Goal: Find specific page/section: Find specific page/section

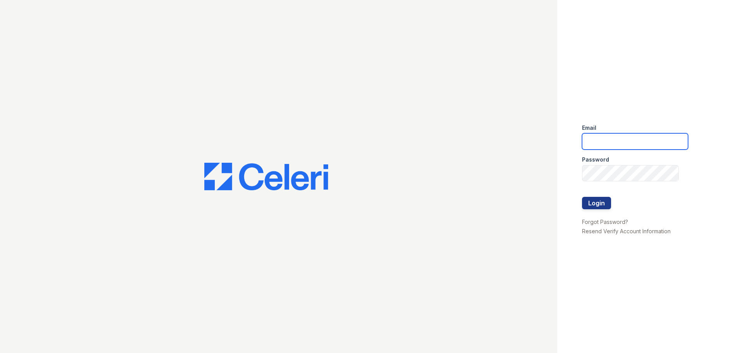
click at [633, 146] on input "email" at bounding box center [635, 141] width 106 height 16
type input "[EMAIL_ADDRESS][DOMAIN_NAME]"
click at [593, 204] on button "Login" at bounding box center [596, 203] width 29 height 12
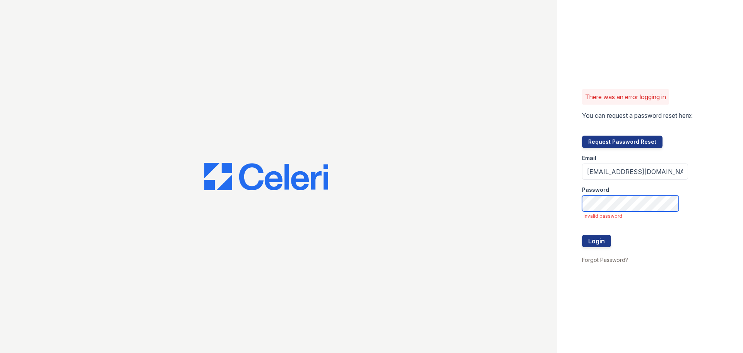
click at [582, 235] on button "Login" at bounding box center [596, 241] width 29 height 12
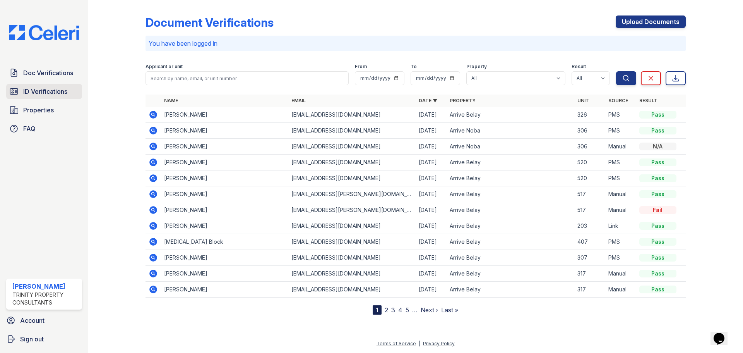
click at [55, 96] on span "ID Verifications" at bounding box center [45, 91] width 44 height 9
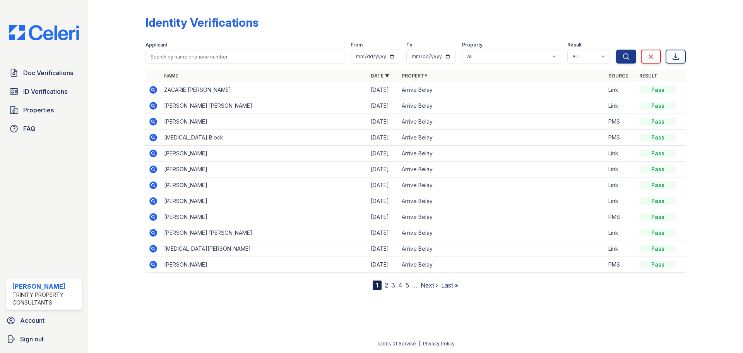
click at [152, 89] on icon at bounding box center [153, 89] width 9 height 9
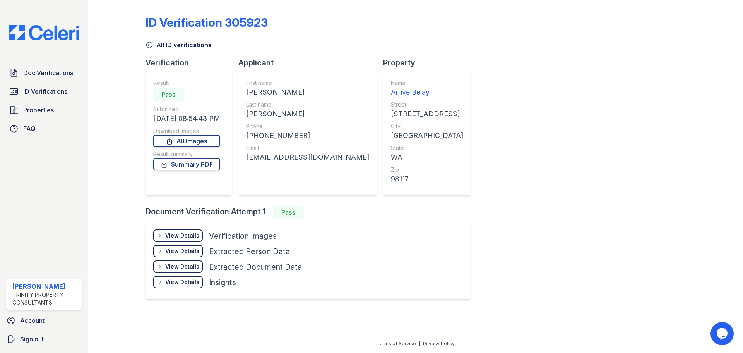
click at [195, 235] on div "View Details" at bounding box center [182, 235] width 34 height 8
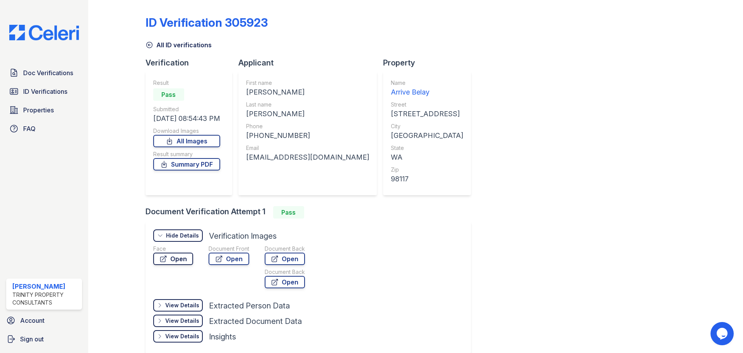
click at [174, 255] on link "Open" at bounding box center [173, 258] width 40 height 12
click at [224, 256] on link "Open" at bounding box center [229, 258] width 41 height 12
click at [45, 92] on span "ID Verifications" at bounding box center [45, 91] width 44 height 9
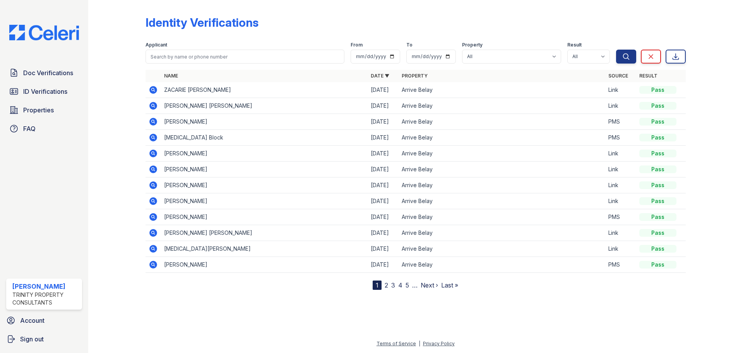
drag, startPoint x: 197, startPoint y: 43, endPoint x: 196, endPoint y: 58, distance: 15.5
click at [197, 43] on div "Applicant" at bounding box center [245, 46] width 199 height 8
click at [196, 59] on input "search" at bounding box center [245, 57] width 199 height 14
click at [212, 46] on div "Applicant" at bounding box center [245, 46] width 199 height 8
click at [211, 53] on input "search" at bounding box center [245, 57] width 199 height 14
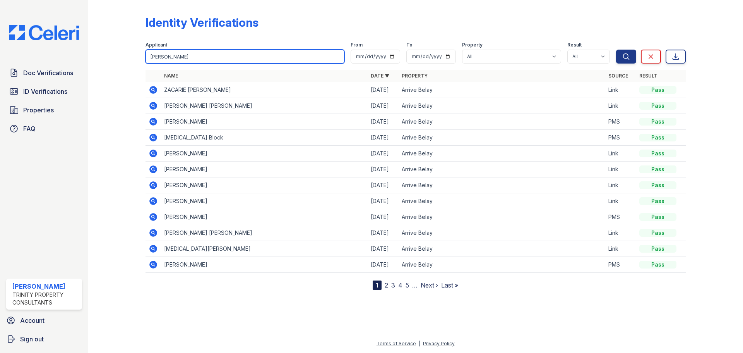
type input "madeleine"
click at [616, 50] on button "Search" at bounding box center [626, 57] width 20 height 14
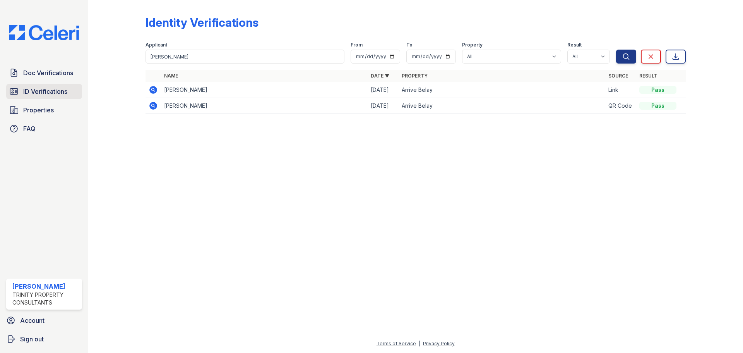
click at [45, 90] on span "ID Verifications" at bounding box center [45, 91] width 44 height 9
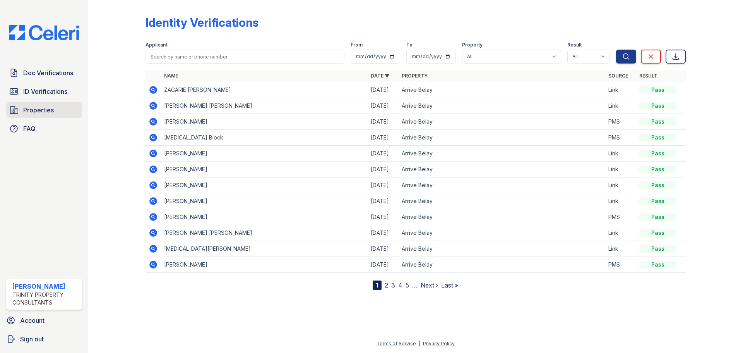
click at [30, 115] on link "Properties" at bounding box center [44, 109] width 76 height 15
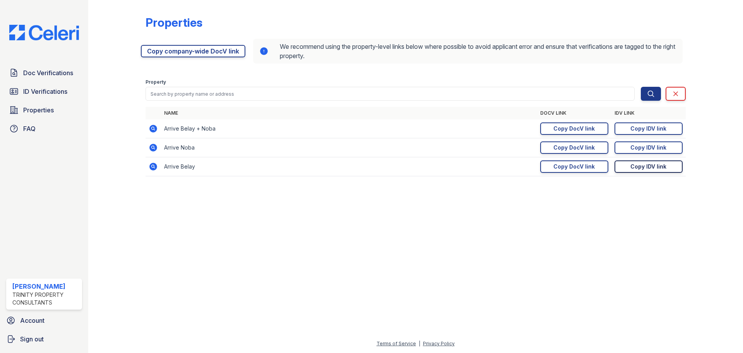
drag, startPoint x: 638, startPoint y: 165, endPoint x: 632, endPoint y: 164, distance: 5.5
click at [638, 166] on div "Copy IDV link" at bounding box center [649, 167] width 36 height 8
